Goal: Task Accomplishment & Management: Complete application form

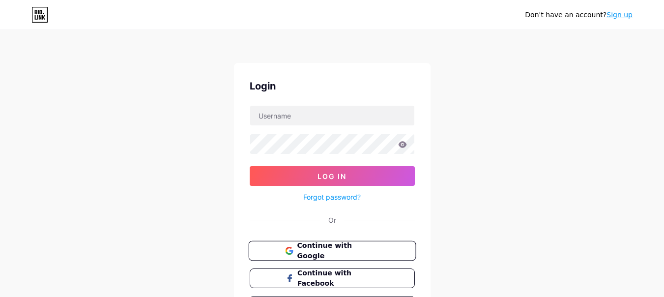
click at [324, 244] on button "Continue with Google" at bounding box center [332, 251] width 168 height 20
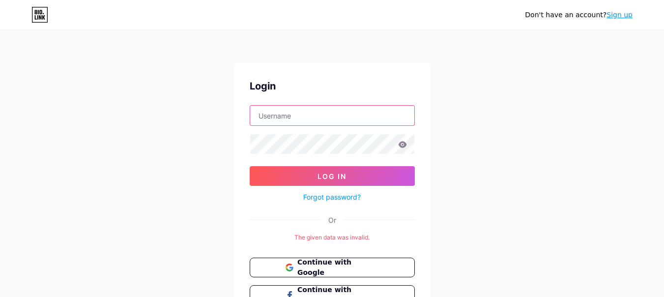
click at [298, 119] on input "text" at bounding box center [332, 116] width 164 height 20
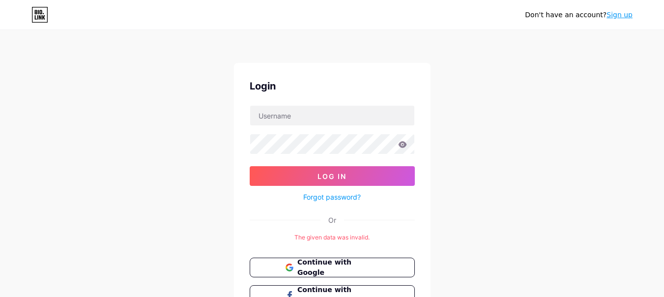
click at [529, 119] on div "Don't have an account? Sign up Login Log In Forgot password? Or The given data …" at bounding box center [332, 190] width 664 height 380
click at [621, 20] on div "Don't have an account? Sign up" at bounding box center [579, 15] width 108 height 16
click at [622, 14] on link "Sign up" at bounding box center [620, 15] width 26 height 8
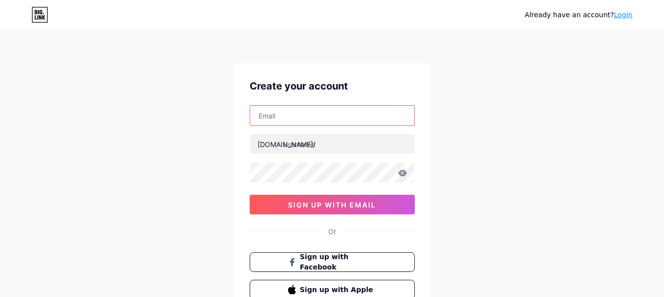
click at [301, 119] on input "text" at bounding box center [332, 116] width 164 height 20
type input "[EMAIL_ADDRESS][DOMAIN_NAME]"
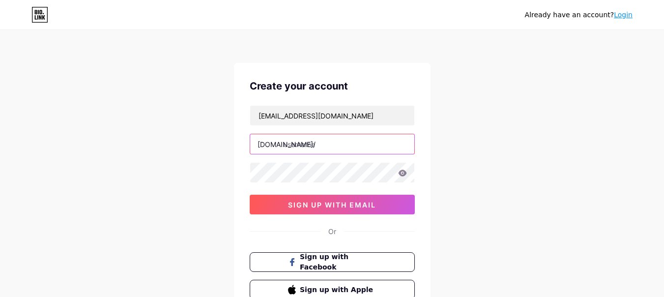
click at [321, 144] on input "text" at bounding box center [332, 144] width 164 height 20
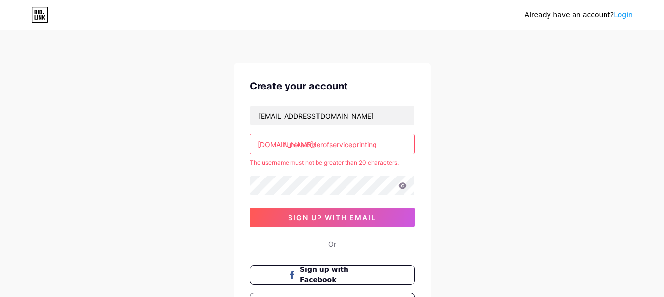
drag, startPoint x: 353, startPoint y: 146, endPoint x: 390, endPoint y: 146, distance: 36.9
click at [390, 146] on input "funeralorderofserviceprinting" at bounding box center [332, 144] width 164 height 20
click at [366, 149] on input "funeralorderofservice" at bounding box center [332, 144] width 164 height 20
type input "funeralorder"
click at [318, 149] on input "text" at bounding box center [332, 144] width 164 height 20
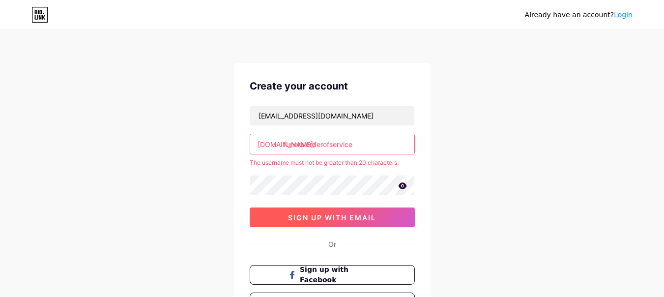
type input "funeralorderofservice"
click at [312, 223] on button "sign up with email" at bounding box center [332, 218] width 165 height 20
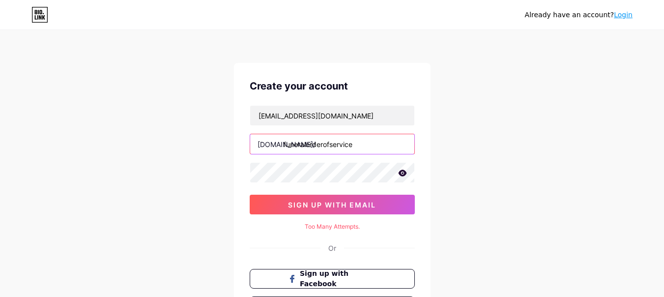
click at [326, 143] on input "funeralorderofservice" at bounding box center [332, 144] width 164 height 20
click at [326, 142] on input "funeralorderofservice" at bounding box center [332, 144] width 164 height 20
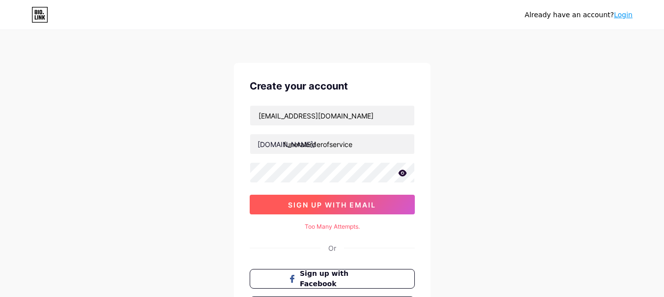
click at [304, 201] on span "sign up with email" at bounding box center [332, 205] width 88 height 8
click at [304, 201] on div "[EMAIL_ADDRESS][DOMAIN_NAME] [DOMAIN_NAME]/ funeralorderofservice 0cAFcWeA6h8hH…" at bounding box center [332, 159] width 165 height 109
click at [318, 199] on button "sign up with email" at bounding box center [332, 205] width 165 height 20
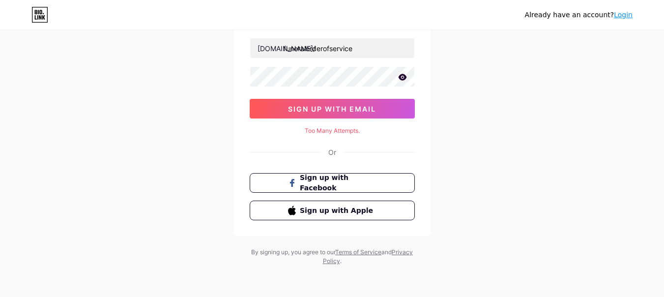
click at [31, 8] on div "Already have an account? Login" at bounding box center [332, 15] width 664 height 16
